Goal: Task Accomplishment & Management: Complete application form

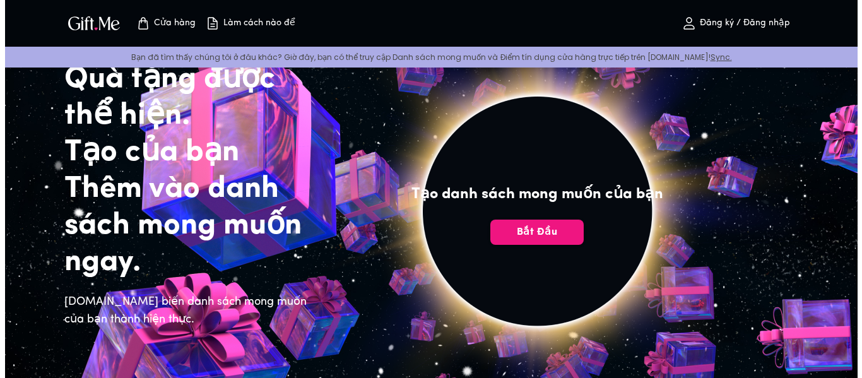
scroll to position [56, 0]
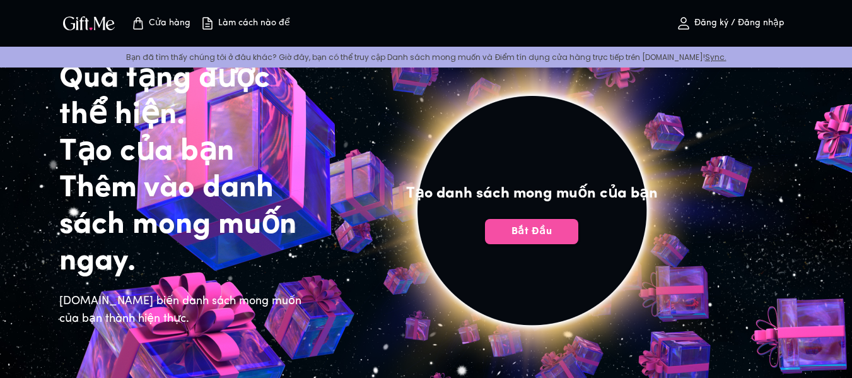
click at [540, 232] on font "Bắt đầu" at bounding box center [532, 231] width 40 height 10
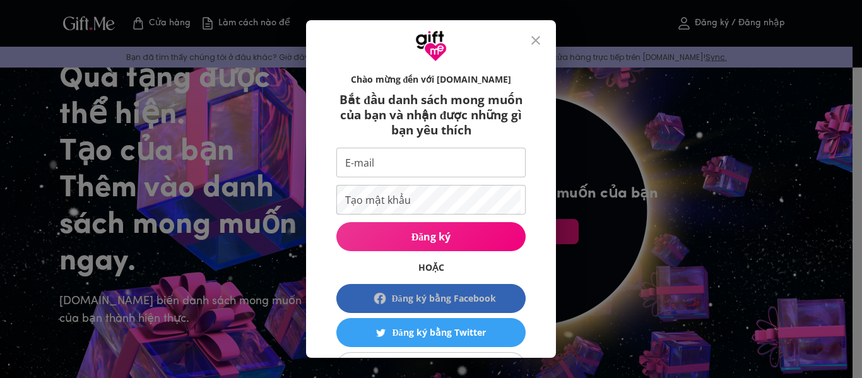
click at [442, 293] on font "Đăng ký bằng Facebook" at bounding box center [443, 298] width 104 height 12
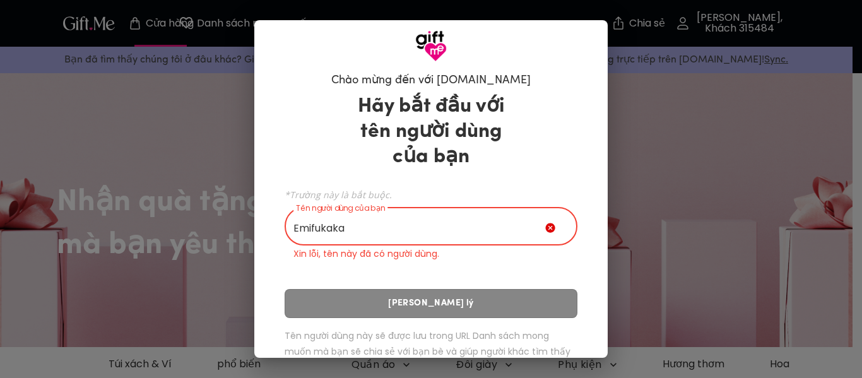
type input "Emifukaka"
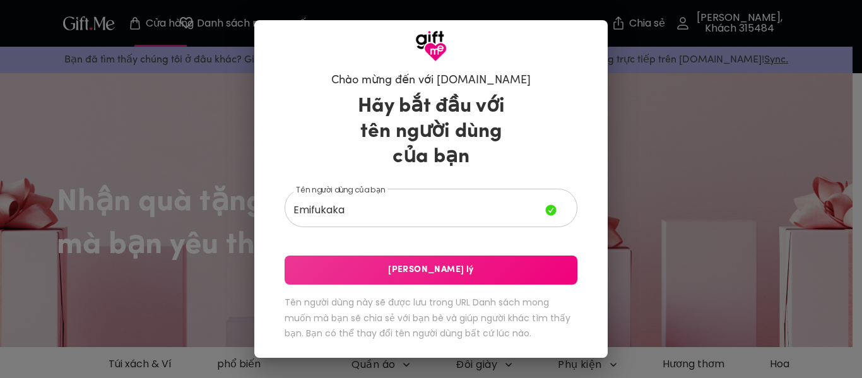
click at [469, 307] on font "Tên người dùng này sẽ được lưu trong URL Danh sách mong muốn mà bạn sẽ chia sẻ …" at bounding box center [427, 318] width 286 height 44
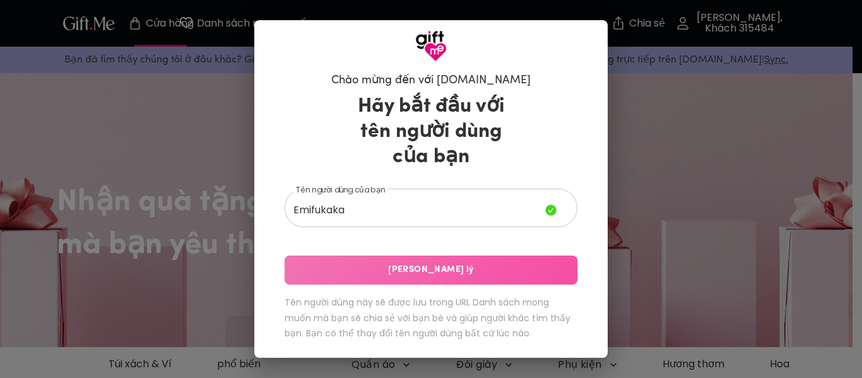
click at [382, 273] on span "Lưu Xử lý" at bounding box center [430, 270] width 293 height 14
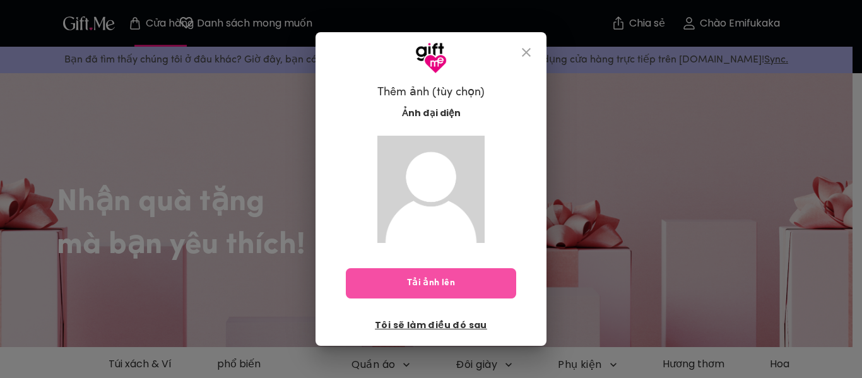
click at [453, 268] on button "Tải ảnh lên" at bounding box center [431, 283] width 170 height 30
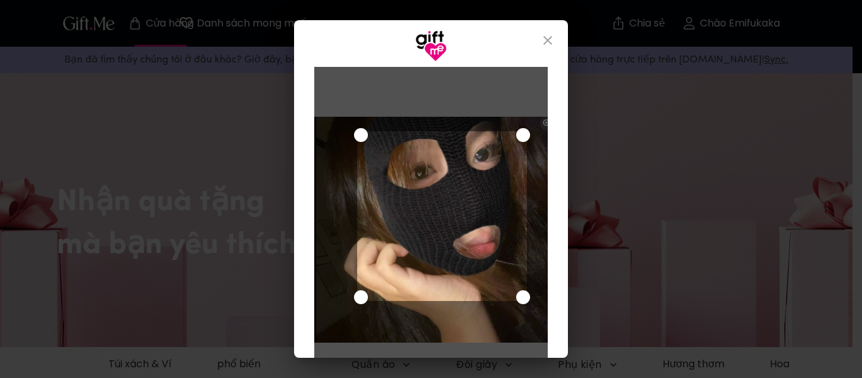
click at [452, 185] on div "Sử dụng các phím mũi tên để di chuyển vùng chọn cắt xén" at bounding box center [442, 216] width 170 height 170
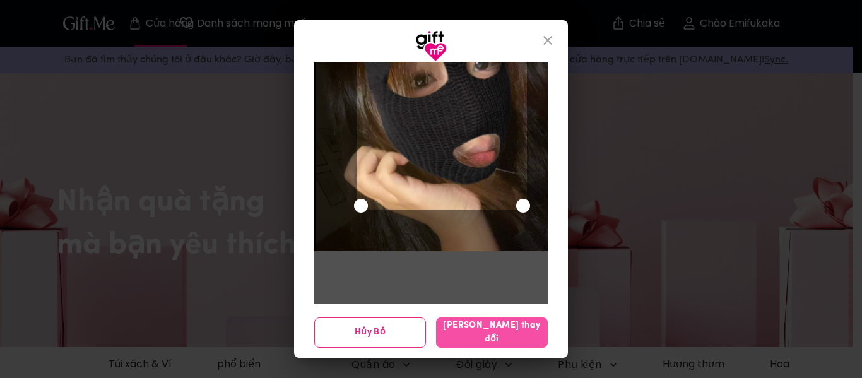
click at [461, 322] on button "Lưu thay đổi" at bounding box center [492, 332] width 112 height 30
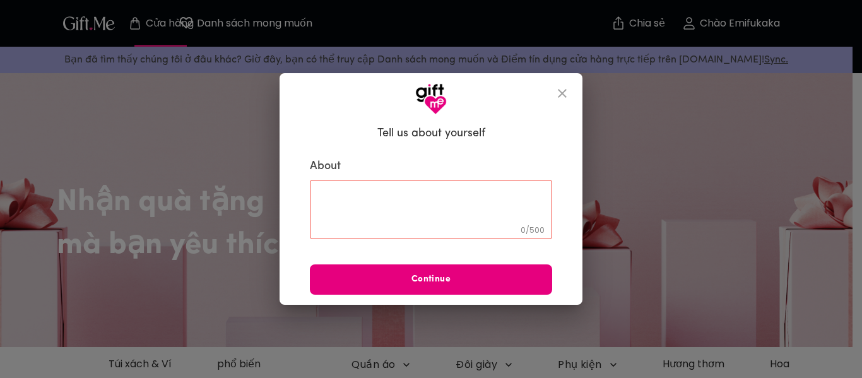
scroll to position [0, 0]
click at [402, 216] on textarea at bounding box center [431, 210] width 225 height 36
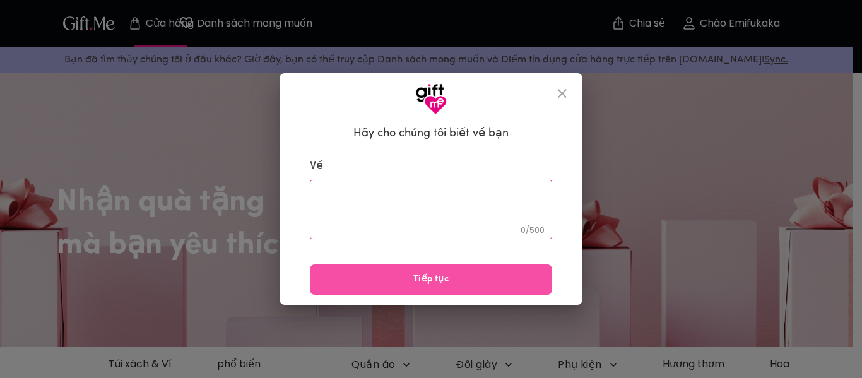
click at [443, 284] on font "Tiếp tục" at bounding box center [430, 278] width 35 height 9
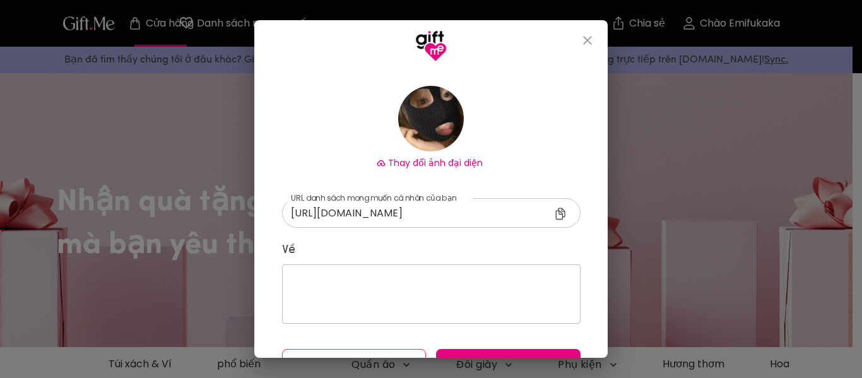
scroll to position [101, 0]
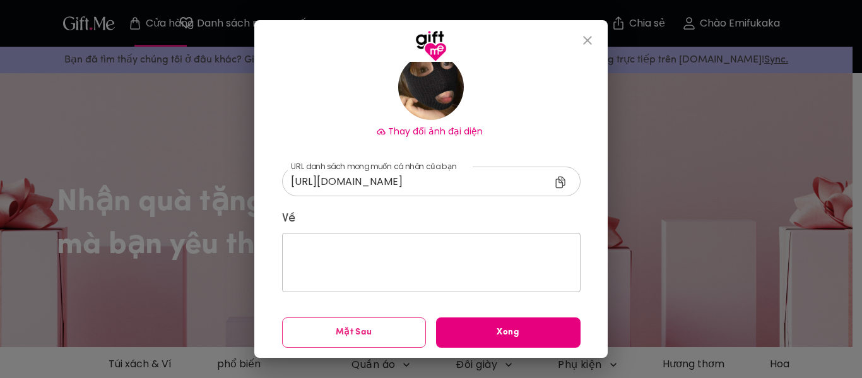
click at [396, 334] on span "Mặt sau" at bounding box center [354, 332] width 143 height 14
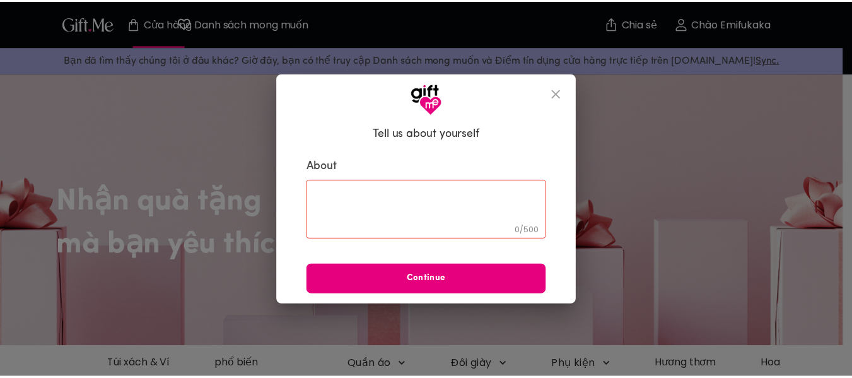
scroll to position [0, 0]
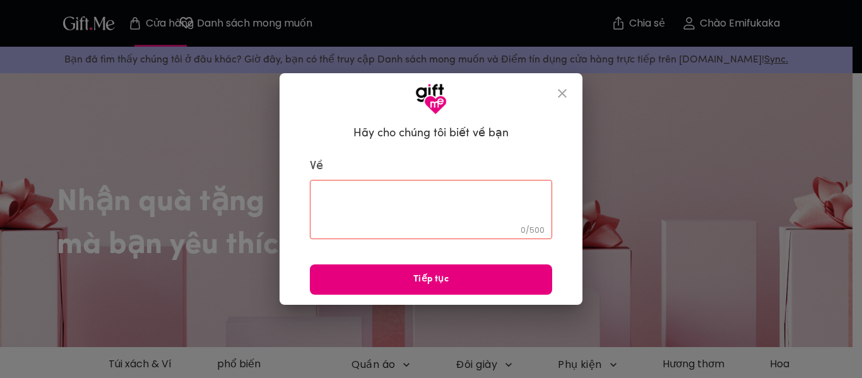
click at [559, 93] on icon "đóng" at bounding box center [561, 93] width 15 height 15
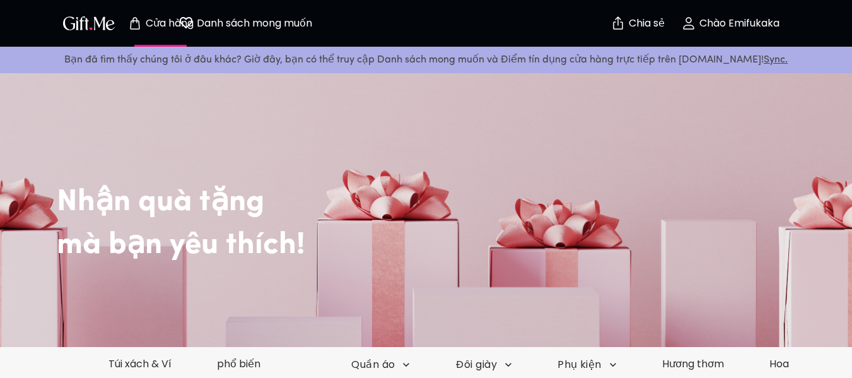
scroll to position [2, 0]
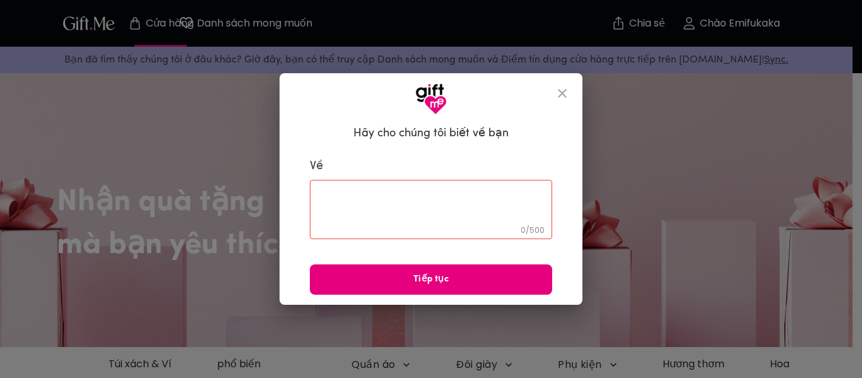
click at [365, 189] on div "0 / 500 ​" at bounding box center [431, 209] width 242 height 59
paste textarea "Bố mẹ ơi, con có chuyện muốn nói ạ. Con xin lỗi vì đã làm bố mẹ buồn. Con muốn …"
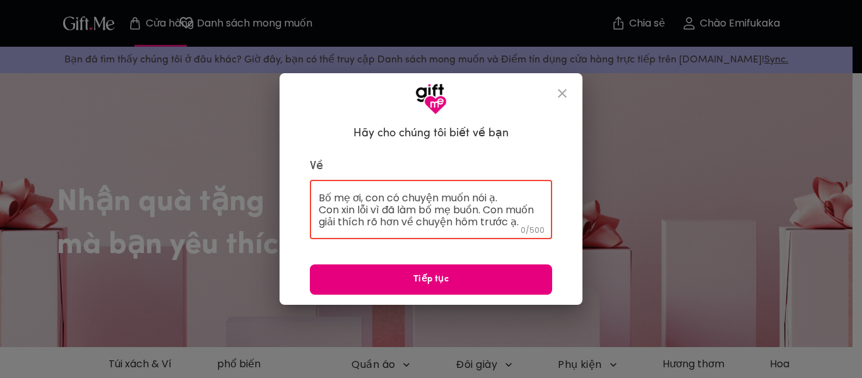
scroll to position [145, 0]
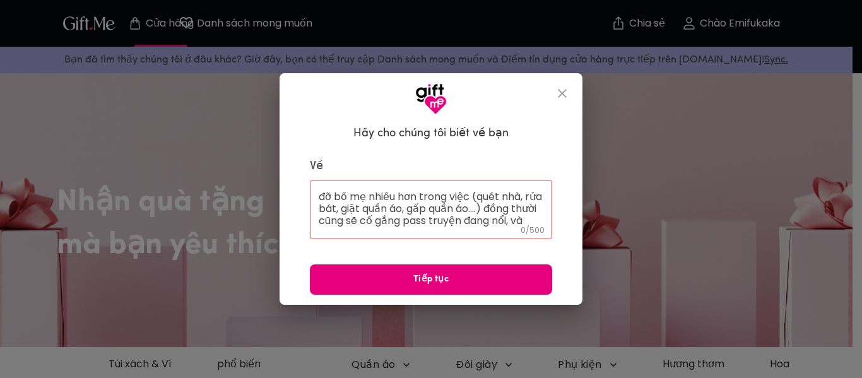
click at [506, 228] on div "Bố mẹ ơi, con có chuyện muốn nói ạ. Con xin lỗi vì đã làm bố mẹ buồn. Con muốn …" at bounding box center [431, 209] width 242 height 59
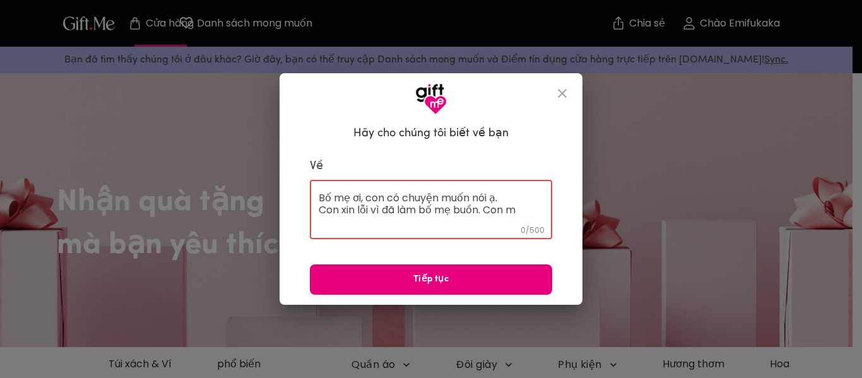
scroll to position [0, 0]
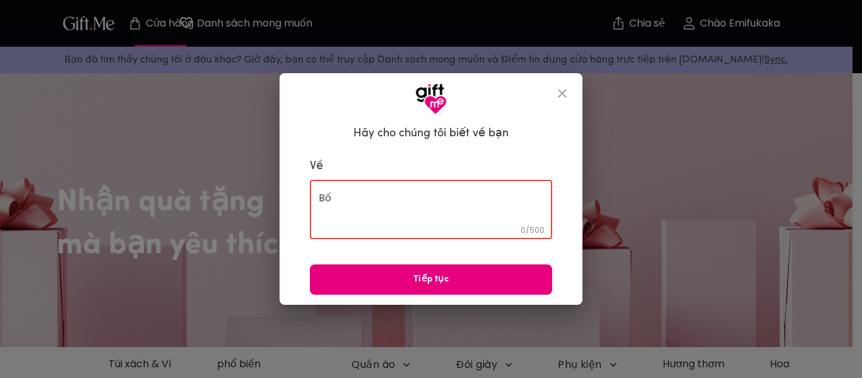
type textarea "B"
paste textarea "Bố mẹ ơi, con có chuyện muốn nói ạ. Con xin lỗi vì đã làm bố mẹ buồn. Con muốn …"
type textarea "Bố mẹ ơi, con có chuyện muốn nói ạ. Con xin lỗi vì đã làm bố mẹ buồn. Con muốn …"
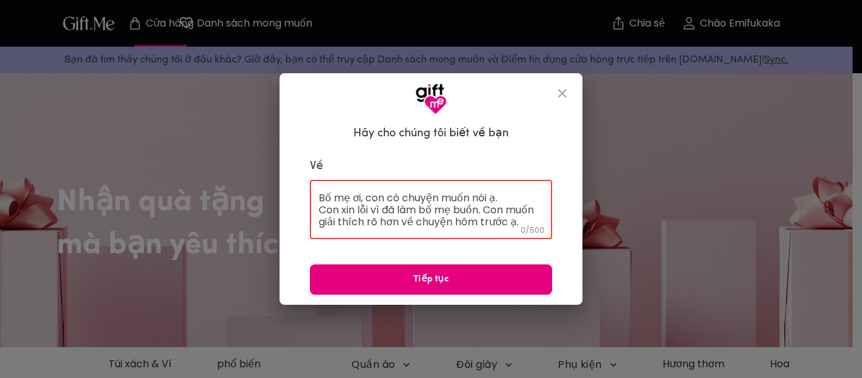
scroll to position [145, 0]
click at [404, 216] on textarea "Bố mẹ ơi, con có chuyện muốn nói ạ. Con xin lỗi vì đã làm bố mẹ buồn. Con muốn …" at bounding box center [431, 210] width 225 height 36
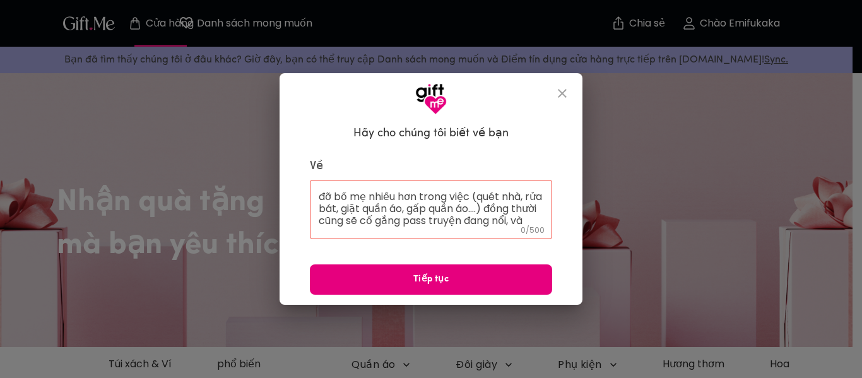
click at [486, 230] on div "Bố mẹ ơi, con có chuyện muốn nói ạ. Con xin lỗi vì đã làm bố mẹ buồn. Con muốn …" at bounding box center [431, 209] width 242 height 59
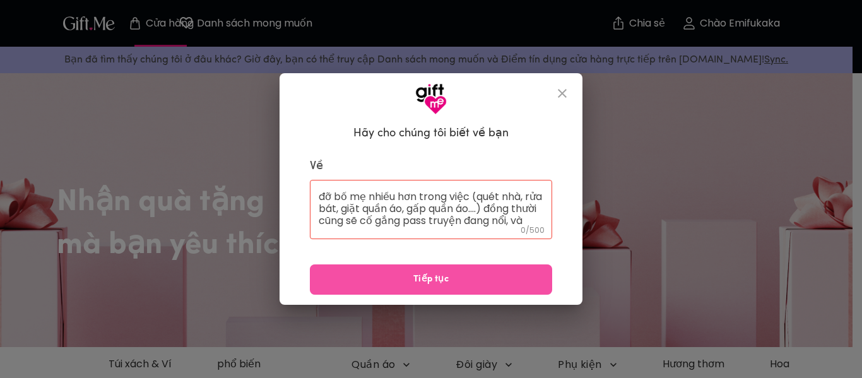
click at [457, 266] on button "Tiếp tục" at bounding box center [431, 279] width 242 height 30
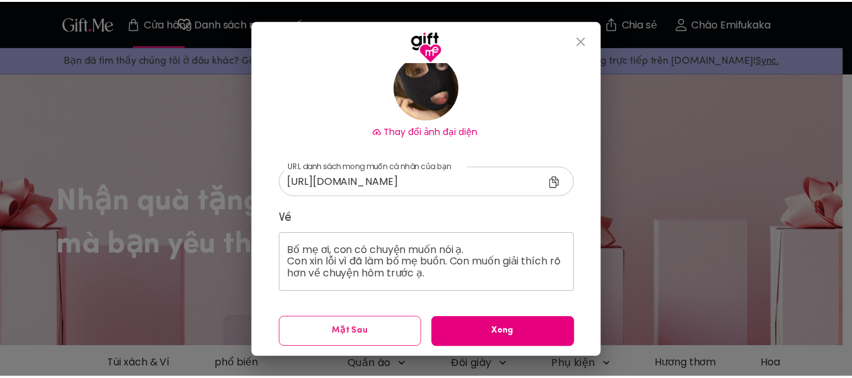
scroll to position [26, 0]
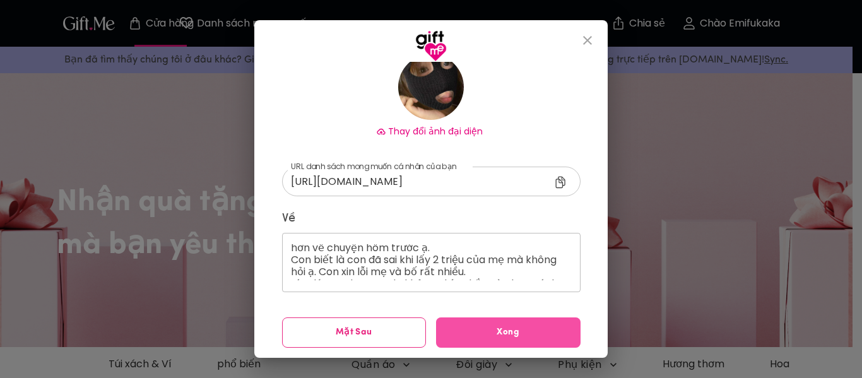
click at [487, 329] on span "Xong" at bounding box center [508, 332] width 144 height 14
